Goal: Task Accomplishment & Management: Manage account settings

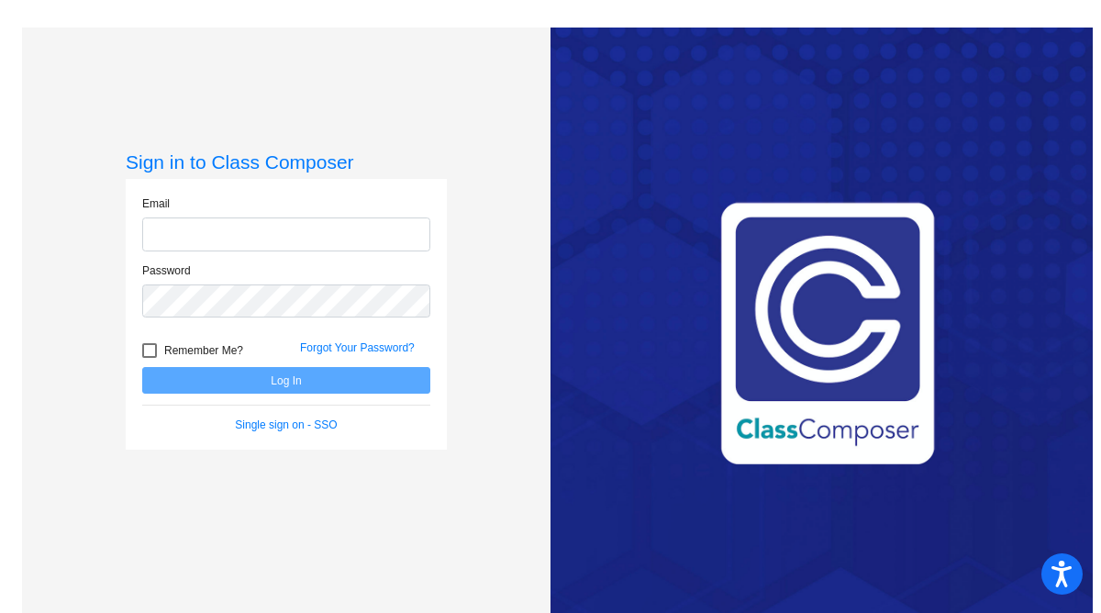
click at [168, 237] on input "email" at bounding box center [286, 235] width 288 height 34
type input "[EMAIL_ADDRESS][DOMAIN_NAME]"
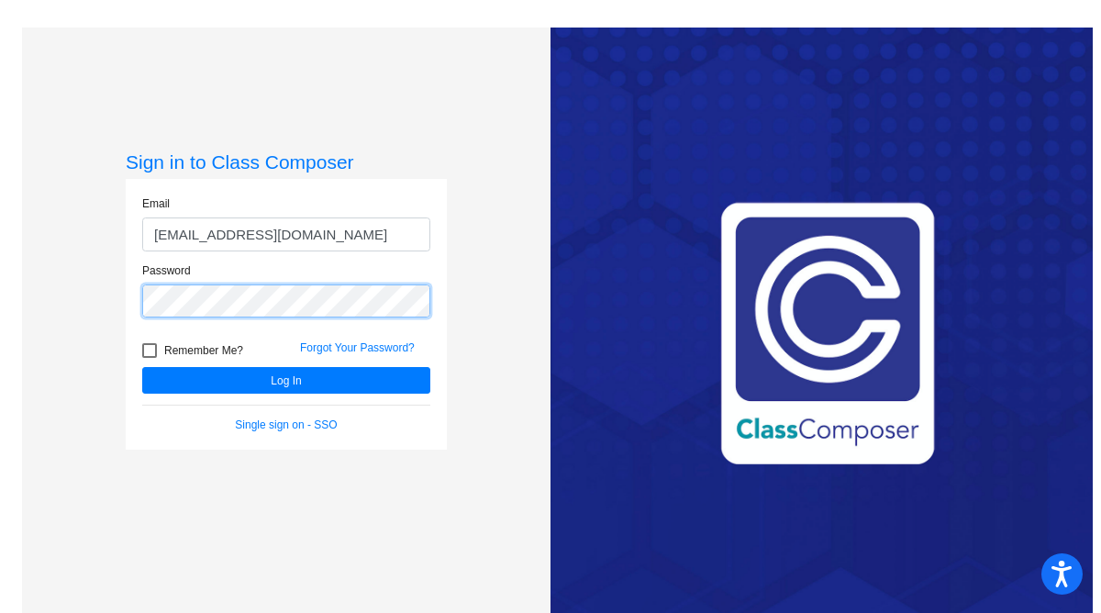
click at [142, 367] on button "Log In" at bounding box center [286, 380] width 288 height 27
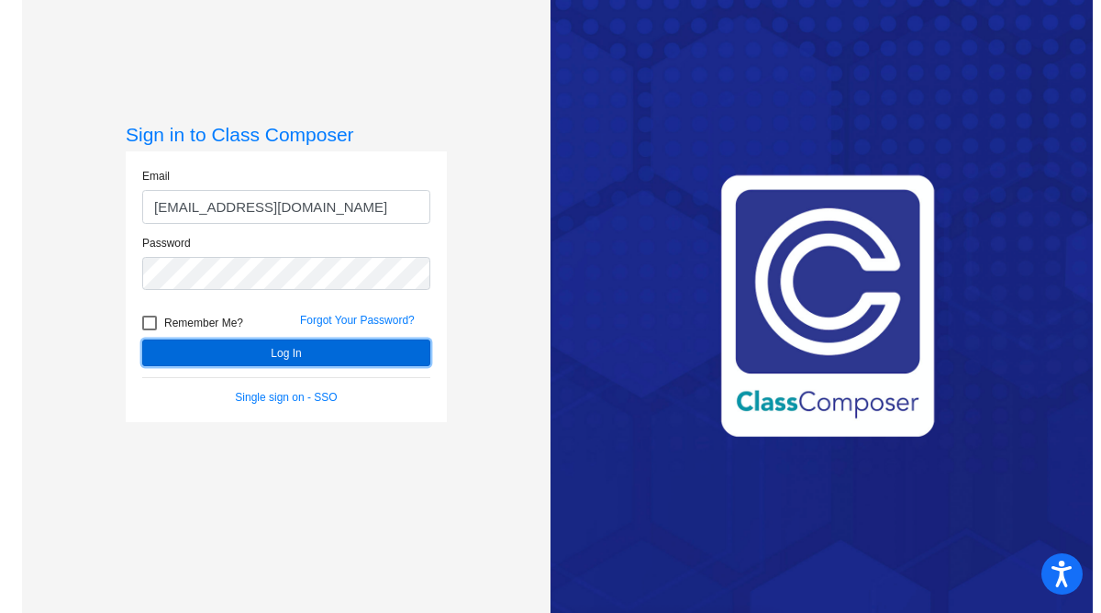
click at [266, 348] on button "Log In" at bounding box center [286, 353] width 288 height 27
click at [189, 345] on button "Log In" at bounding box center [286, 353] width 288 height 27
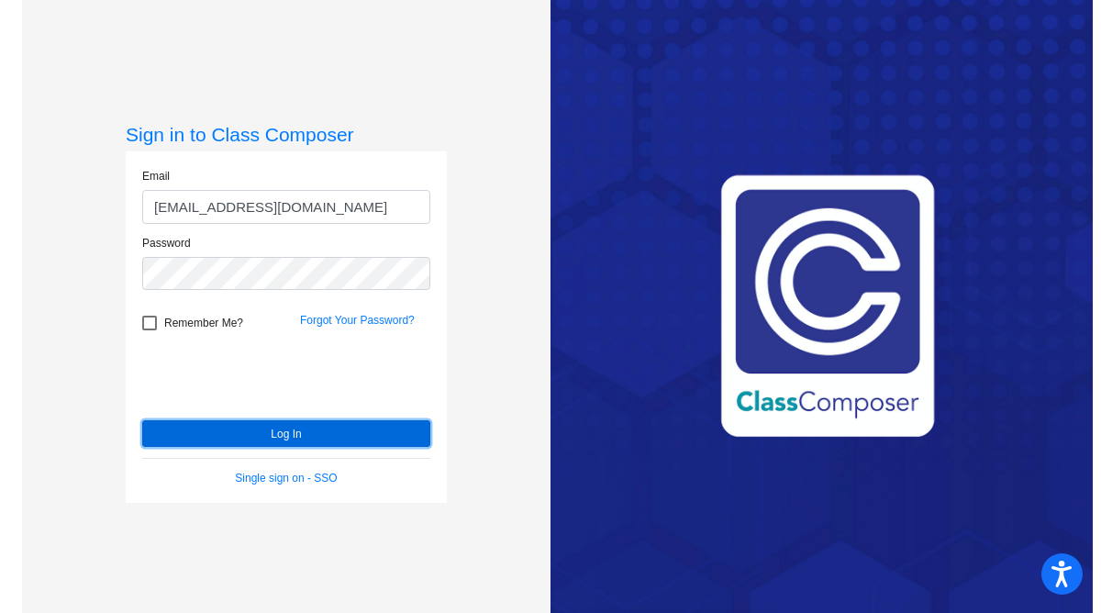
click at [325, 446] on button "Log In" at bounding box center [286, 433] width 288 height 27
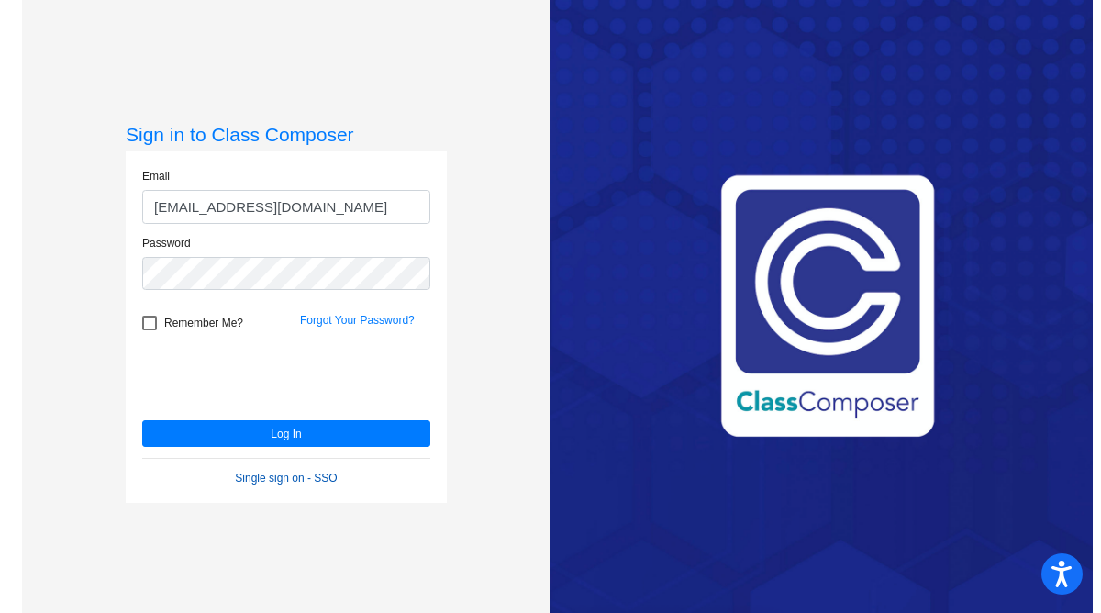
click at [285, 477] on link "Single sign on - SSO" at bounding box center [286, 478] width 102 height 13
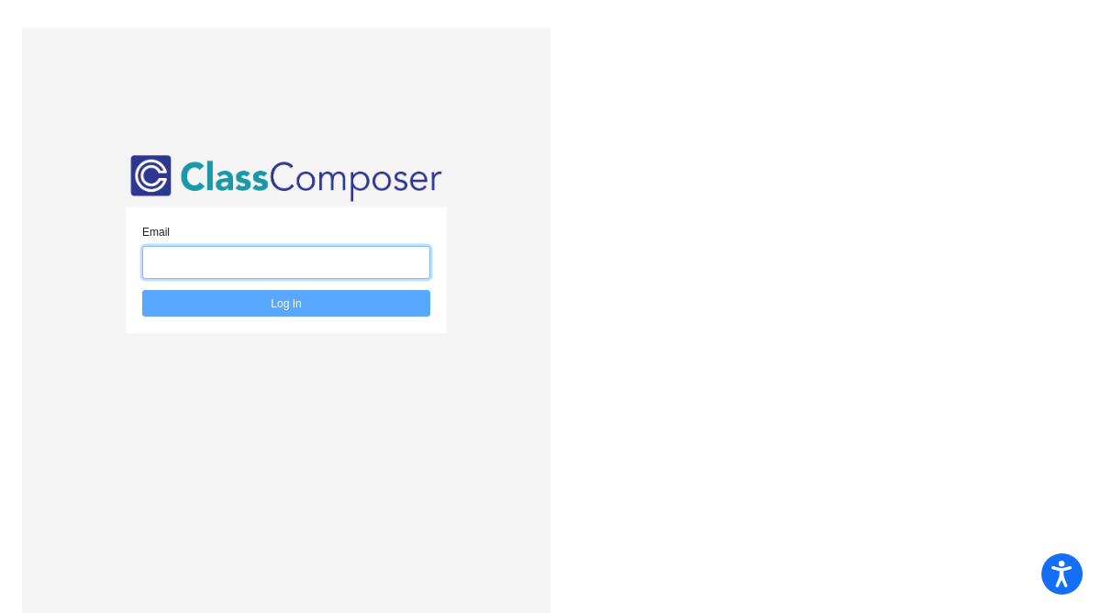
click at [292, 269] on input "email" at bounding box center [286, 263] width 288 height 34
type input "[EMAIL_ADDRESS][DOMAIN_NAME]"
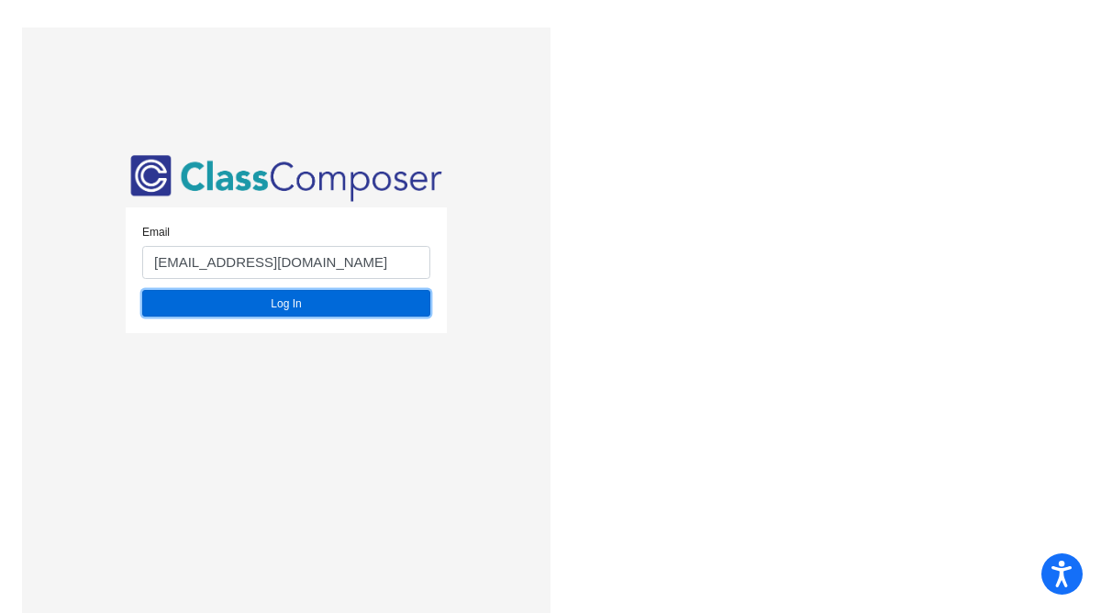
click at [280, 308] on button "Log In" at bounding box center [286, 303] width 288 height 27
click at [236, 301] on button "Log In" at bounding box center [286, 303] width 288 height 27
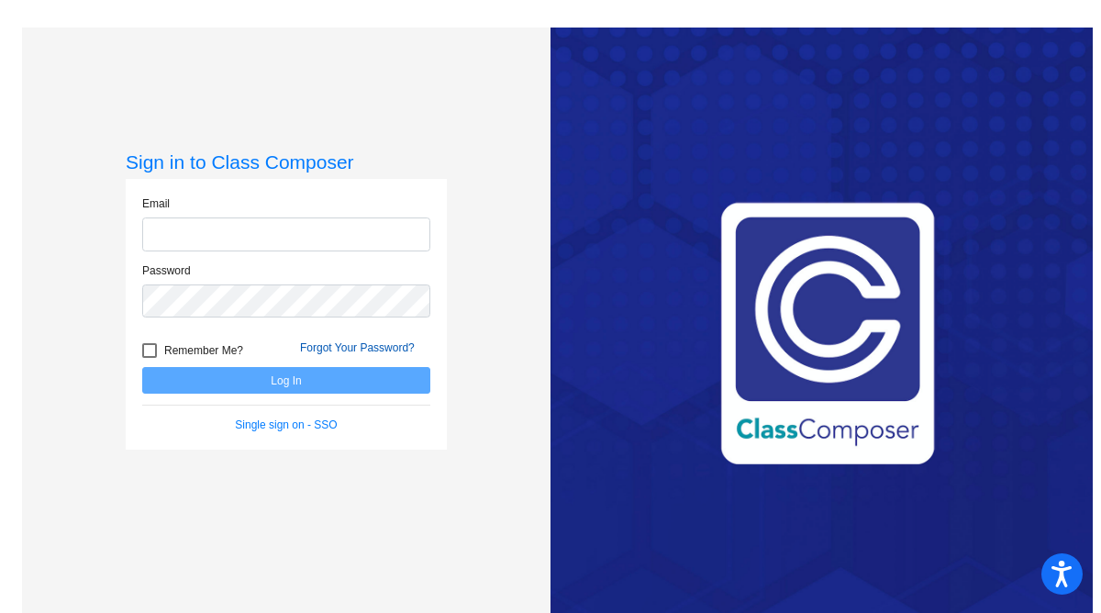
type input "[EMAIL_ADDRESS][DOMAIN_NAME]"
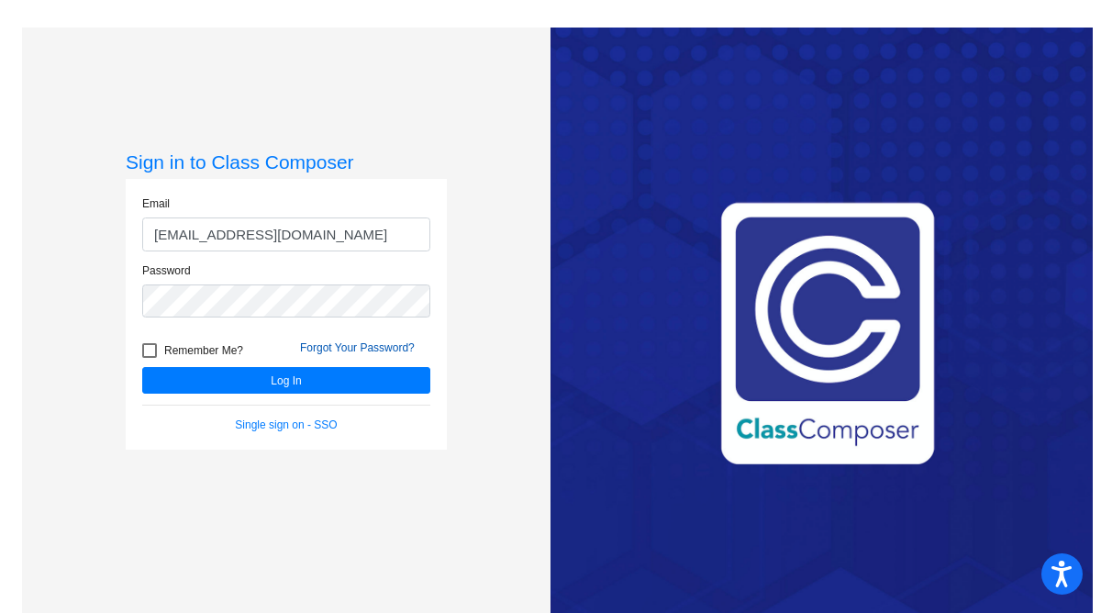
click at [331, 346] on link "Forgot Your Password?" at bounding box center [357, 347] width 115 height 13
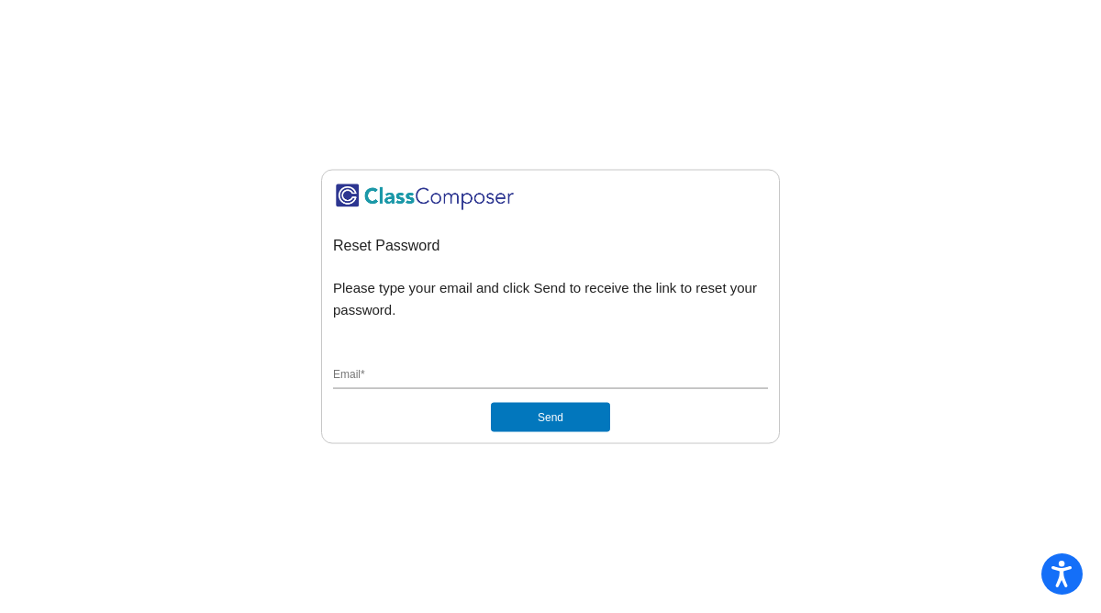
click at [401, 375] on input "Email *" at bounding box center [550, 375] width 435 height 17
type input "[EMAIL_ADDRESS][DOMAIN_NAME]"
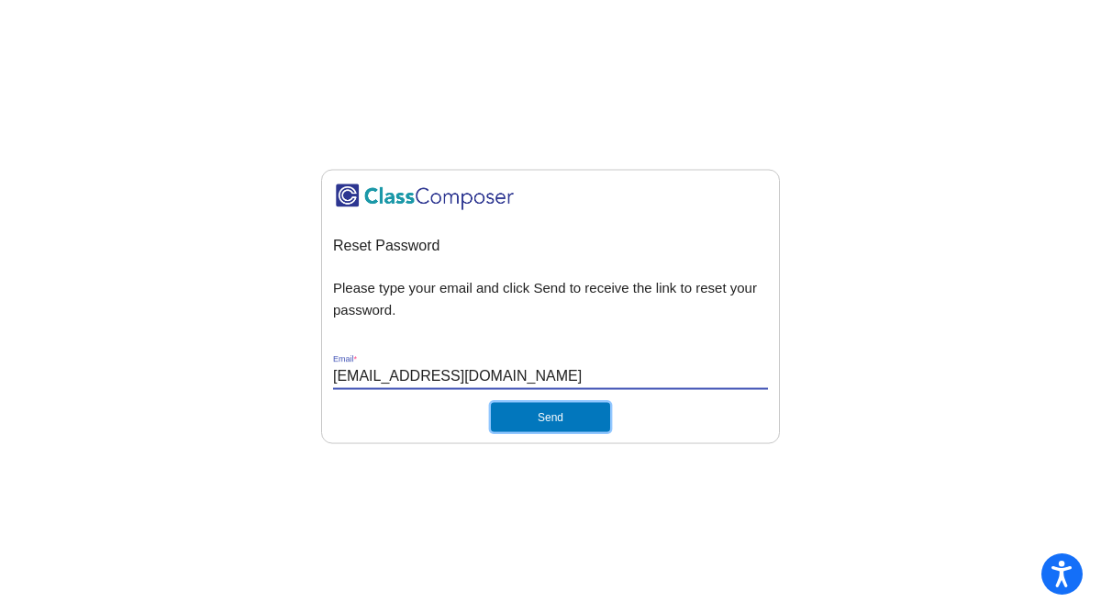
click at [531, 408] on button "Send" at bounding box center [550, 416] width 119 height 29
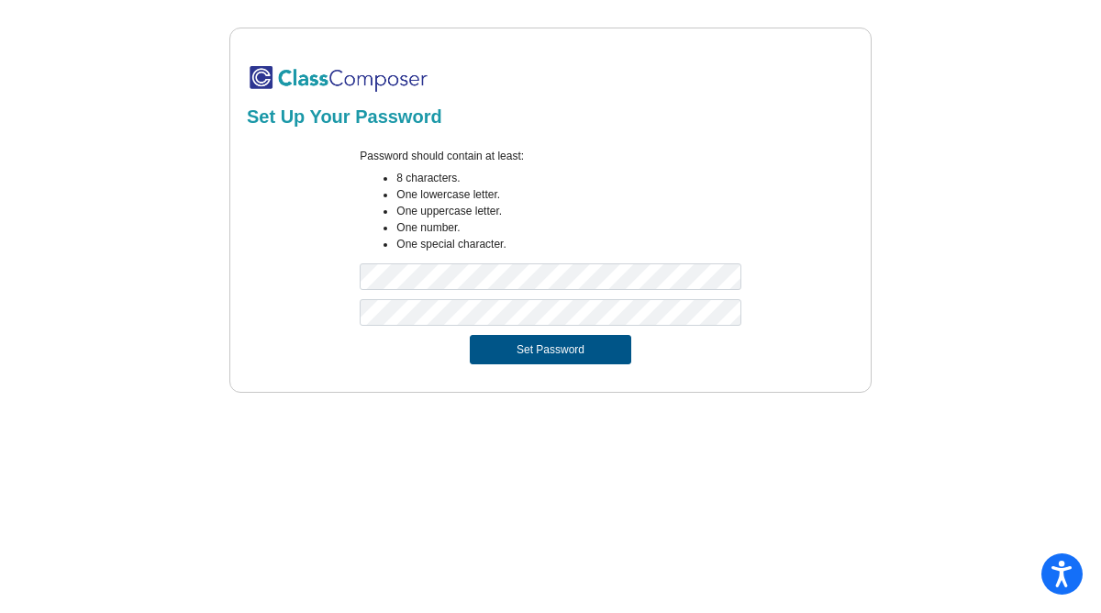
click at [578, 344] on button "Set Password" at bounding box center [551, 349] width 162 height 29
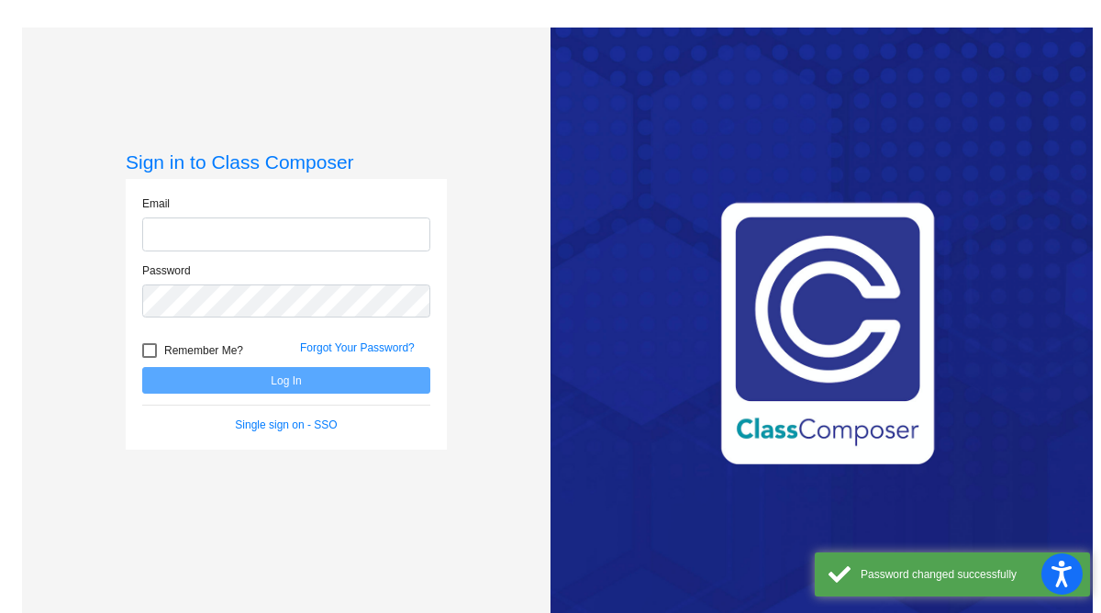
type input "[EMAIL_ADDRESS][DOMAIN_NAME]"
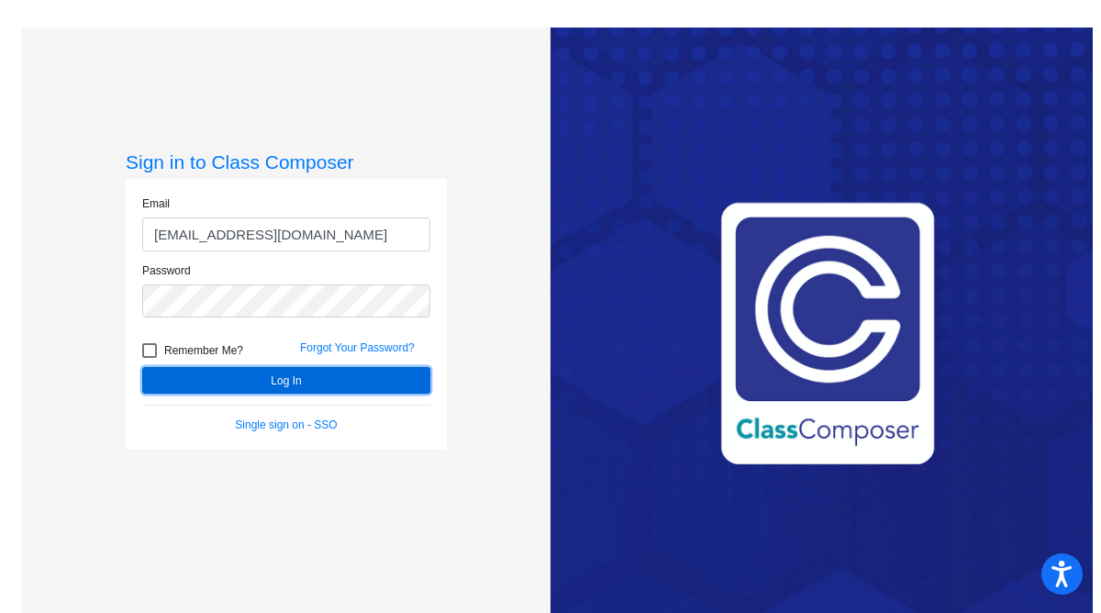
click at [335, 379] on button "Log In" at bounding box center [286, 380] width 288 height 27
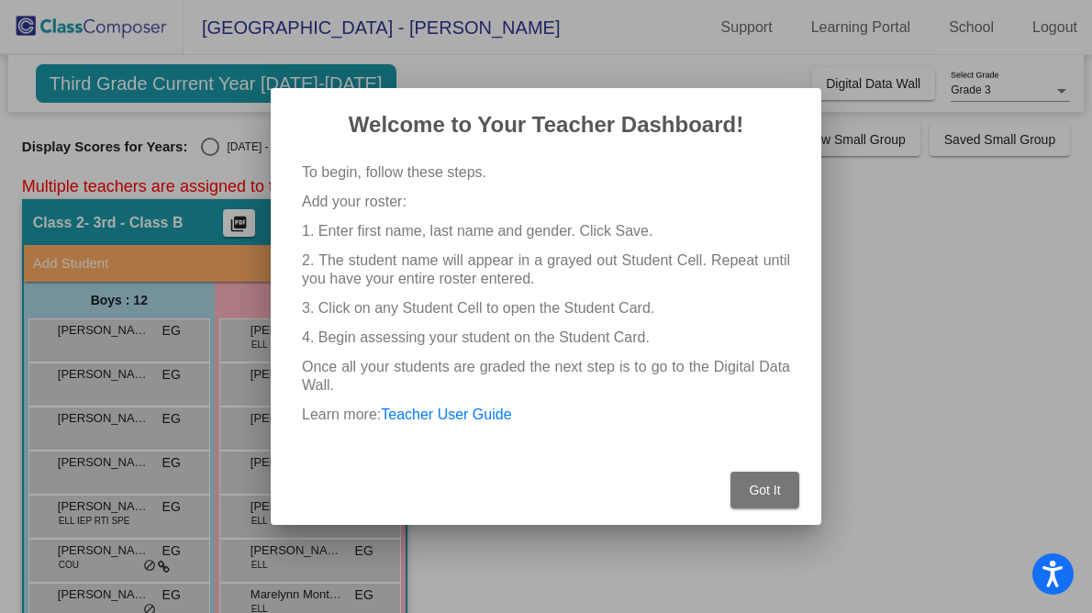
click at [753, 497] on button "Got It" at bounding box center [765, 490] width 69 height 37
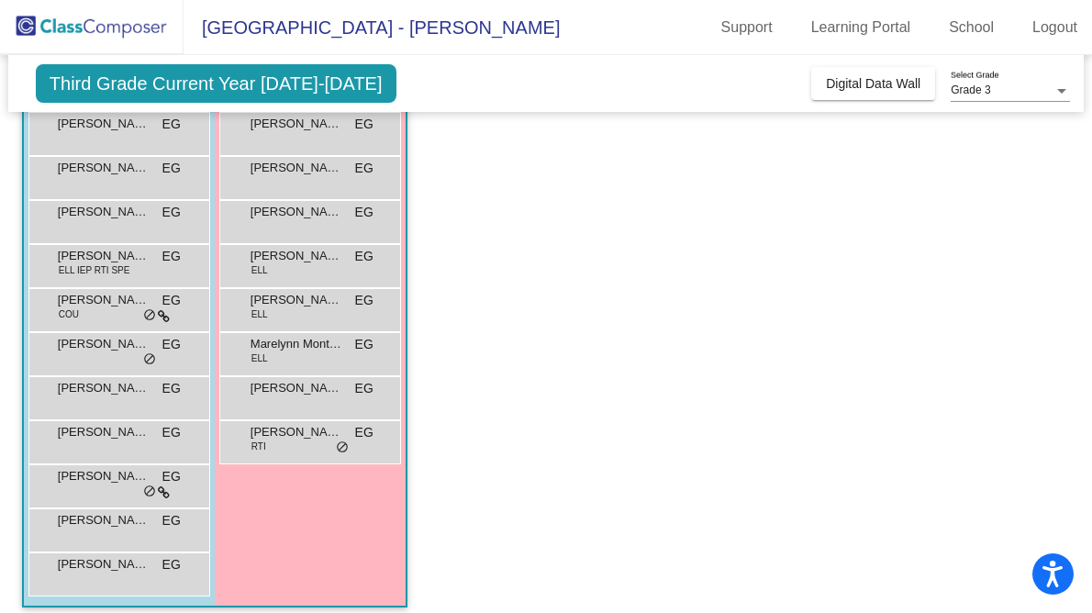
scroll to position [263, 0]
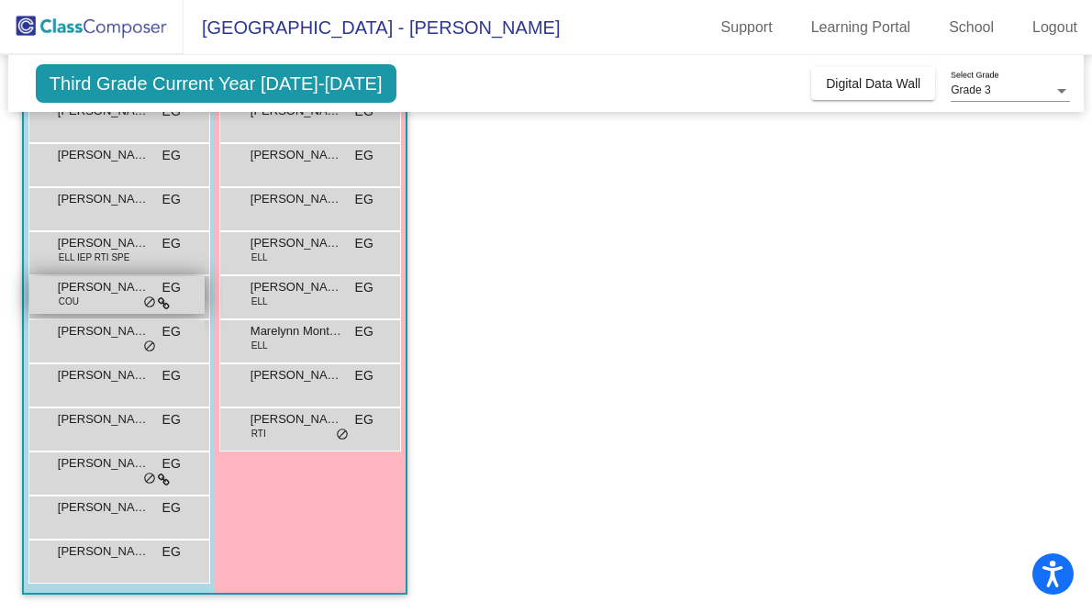
click at [160, 303] on icon at bounding box center [164, 303] width 12 height 13
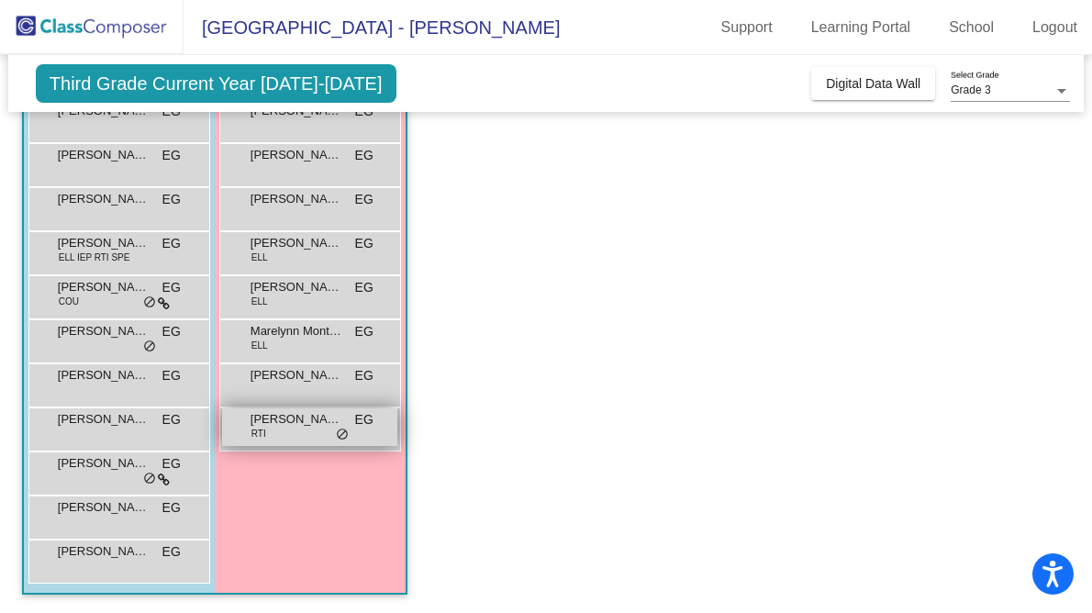
click at [340, 431] on span "do_not_disturb_alt" at bounding box center [342, 435] width 13 height 15
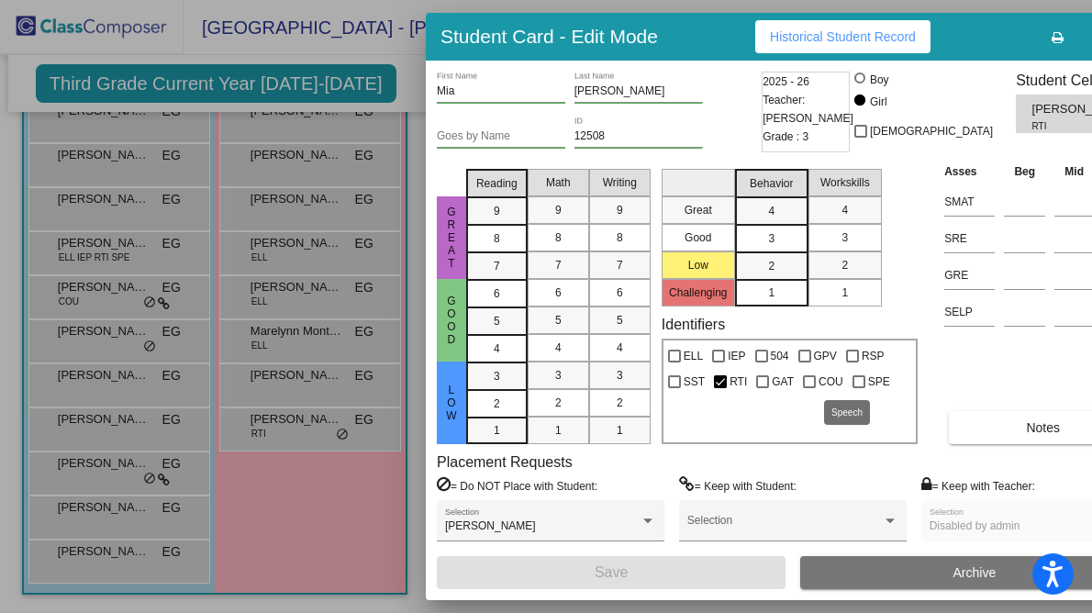
scroll to position [0, 0]
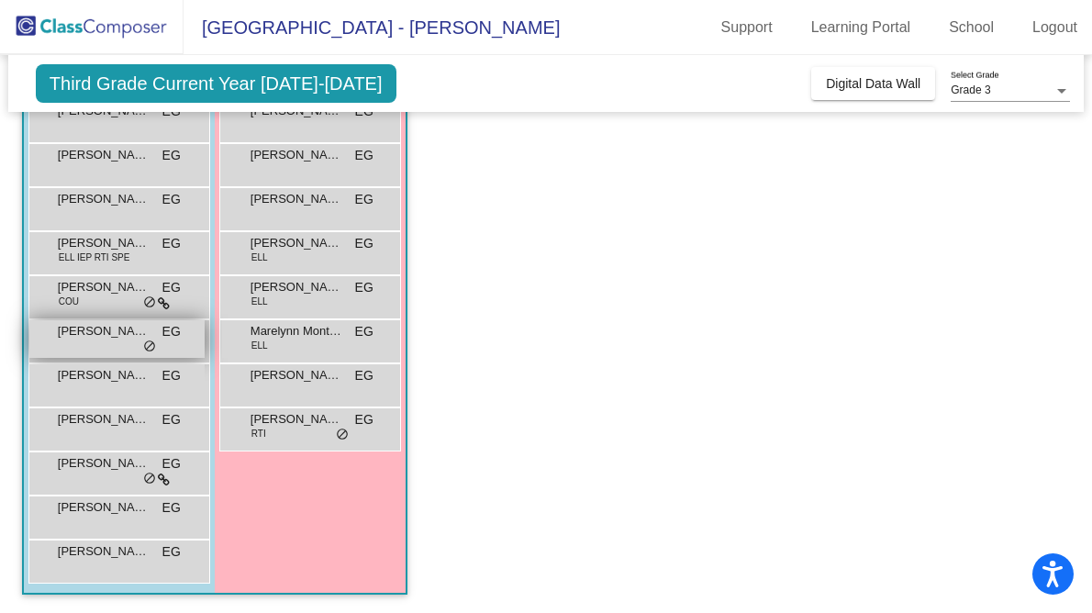
click at [145, 349] on span "do_not_disturb_alt" at bounding box center [149, 347] width 13 height 15
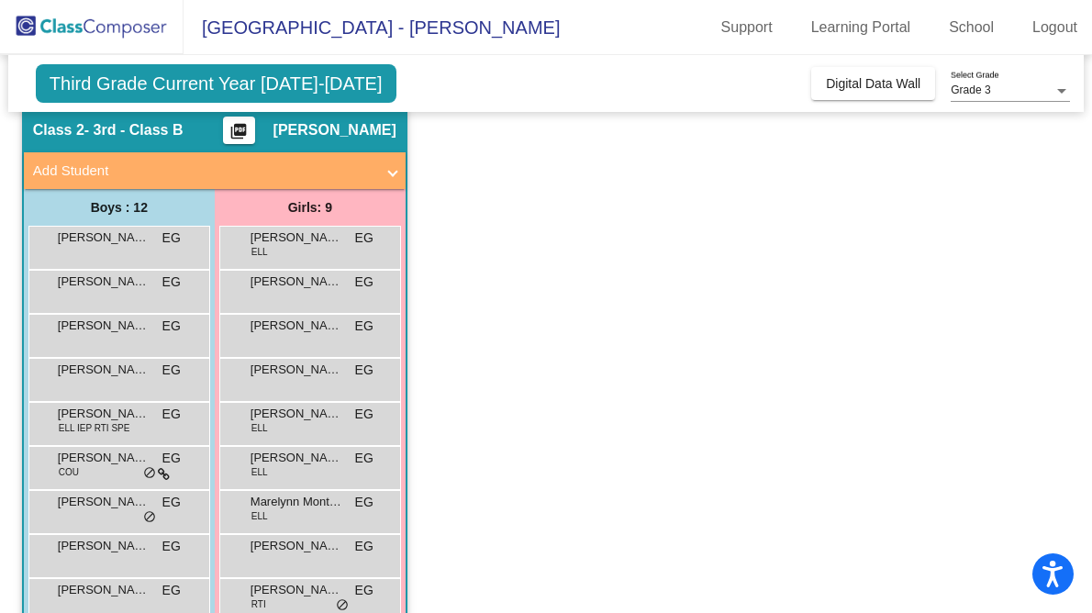
scroll to position [91, 0]
